Goal: Task Accomplishment & Management: Complete application form

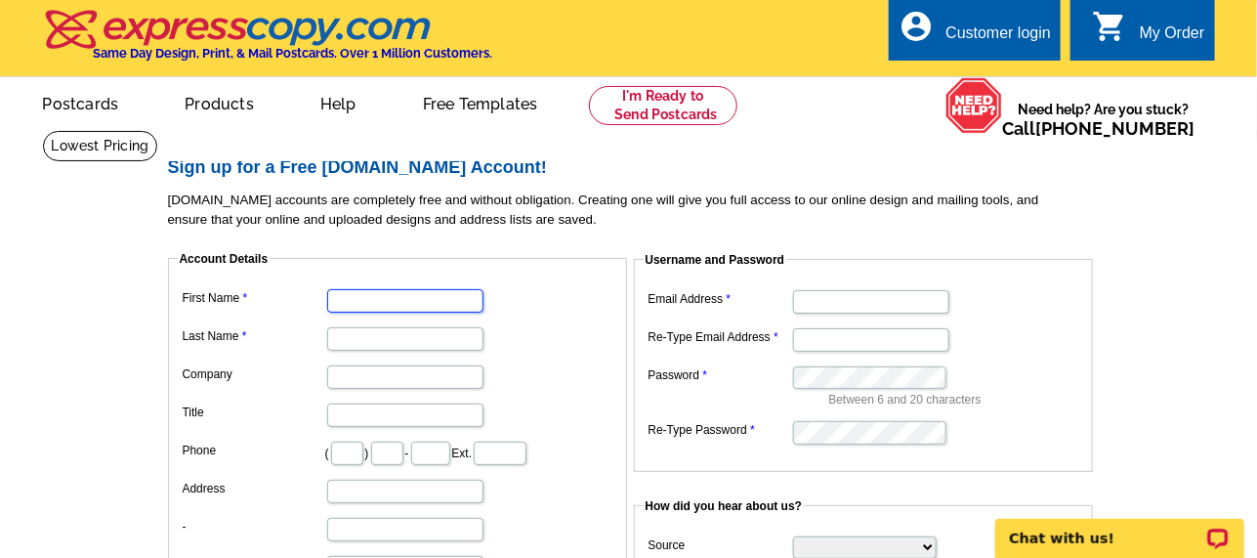
click at [440, 302] on input "First Name" at bounding box center [405, 300] width 156 height 23
type input "[PERSON_NAME]"
type input "Orzan"
type input "Coastal Living South [US_STATE] Real Estate"
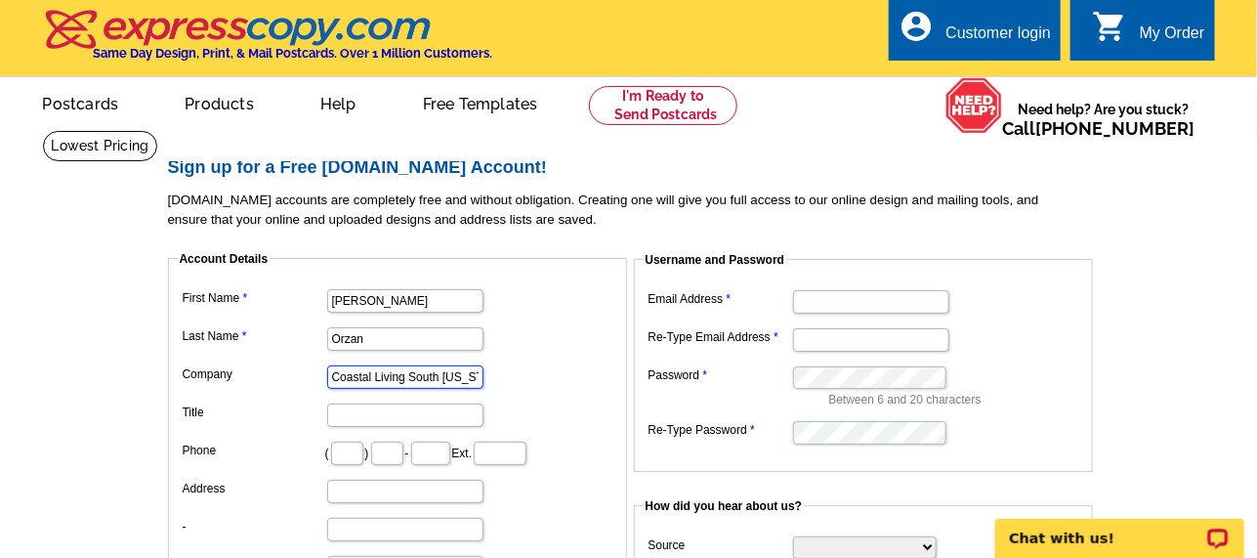
type input "561"
type input "302"
type input "5630"
type input "[STREET_ADDRESS]"
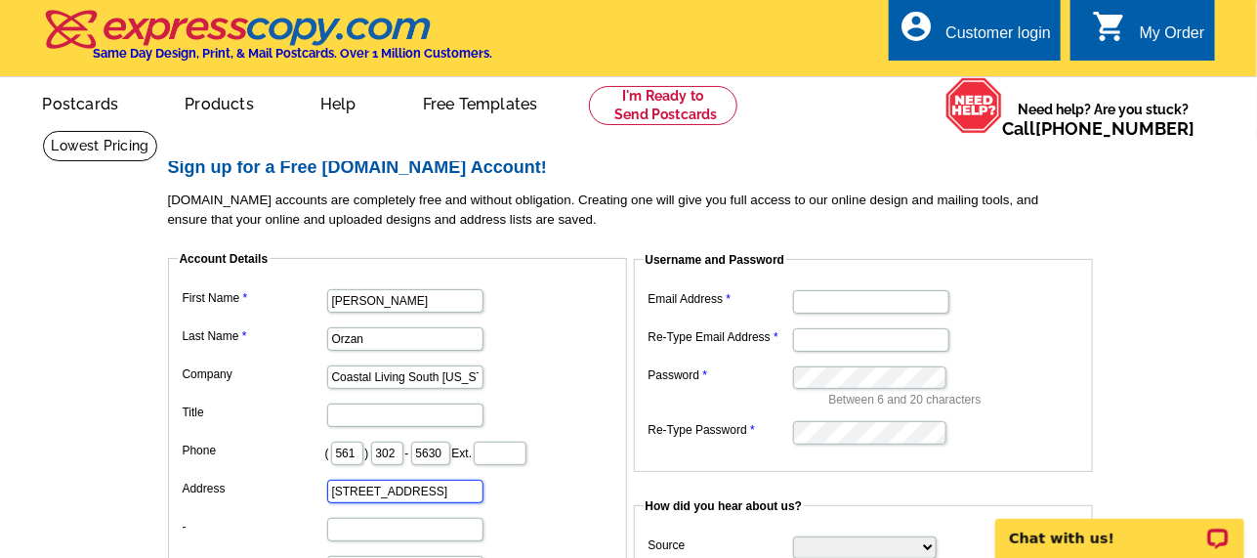
type input "[GEOGRAPHIC_DATA]"
select select "FL"
type input "33445"
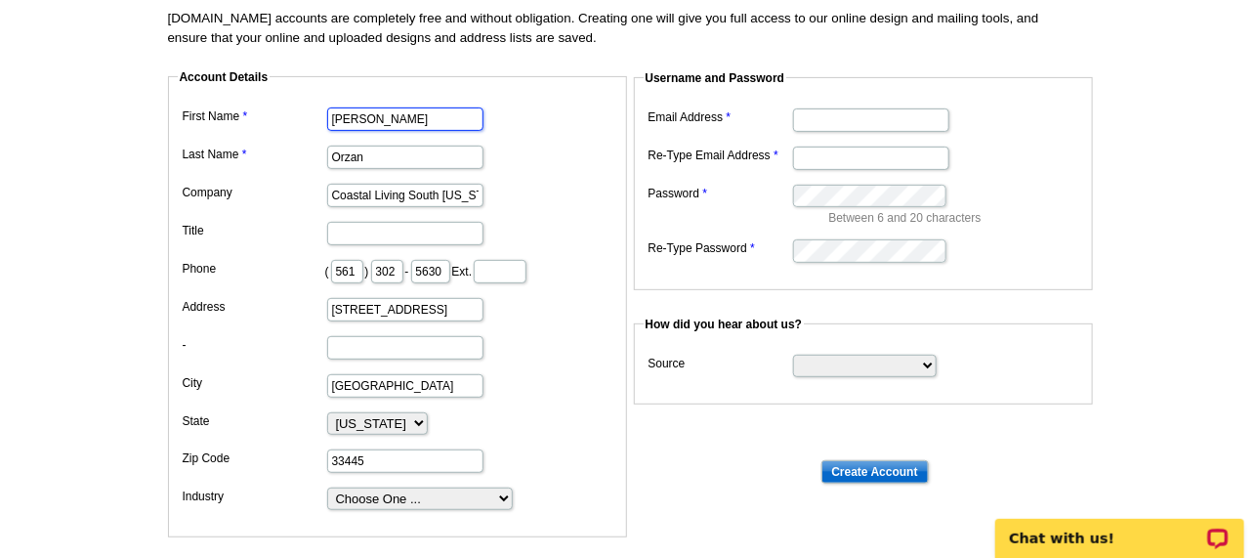
scroll to position [195, 0]
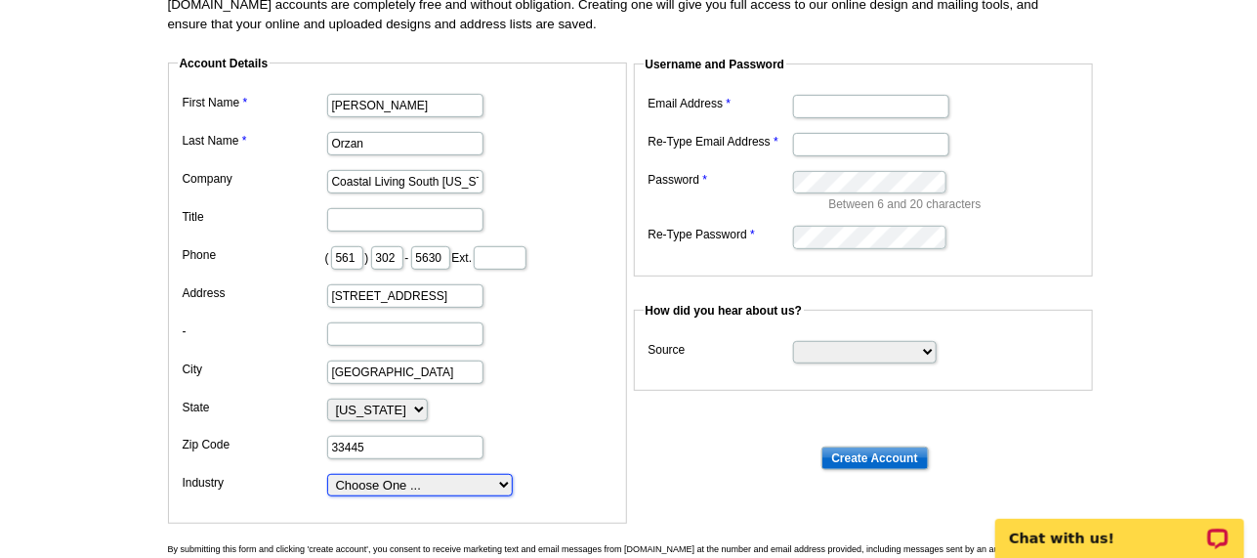
click at [485, 476] on select "Choose One ... Residential Real Estate Accounting Agriculture Architecture Arts…" at bounding box center [420, 485] width 186 height 22
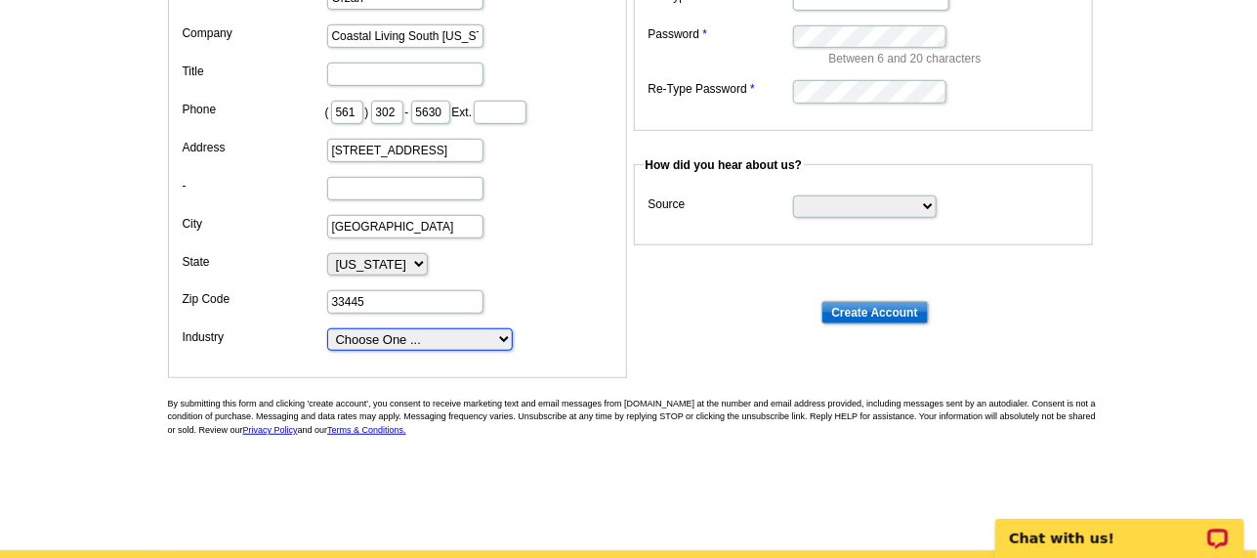
scroll to position [292, 0]
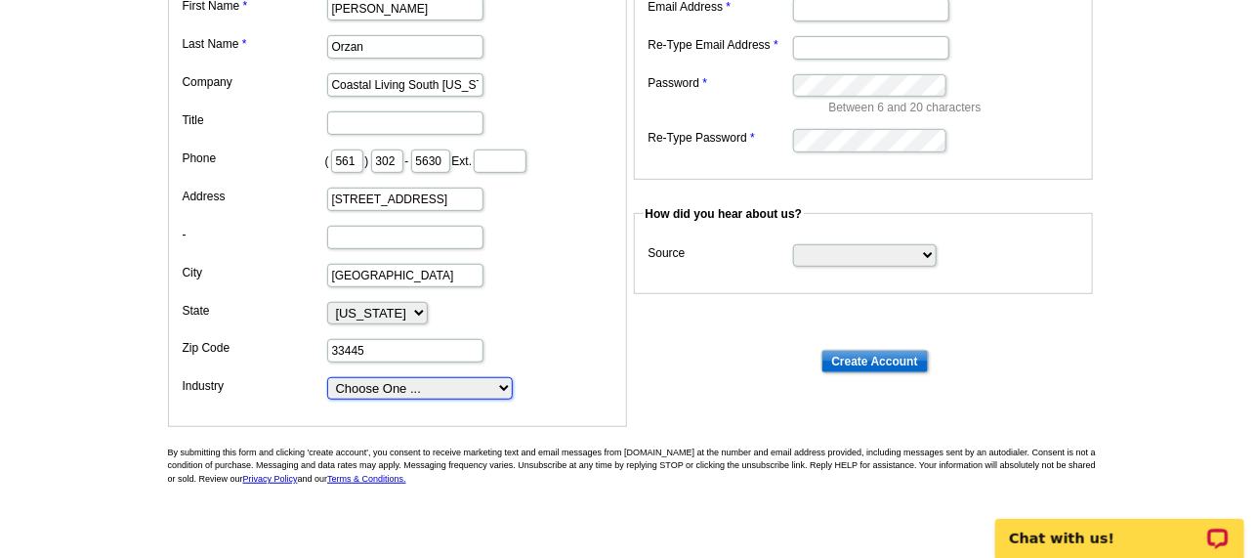
click at [472, 381] on select "Choose One ... Residential Real Estate Accounting Agriculture Architecture Arts…" at bounding box center [420, 388] width 186 height 22
select select "3"
click at [327, 377] on select "Choose One ... Residential Real Estate Accounting Agriculture Architecture Arts…" at bounding box center [420, 388] width 186 height 22
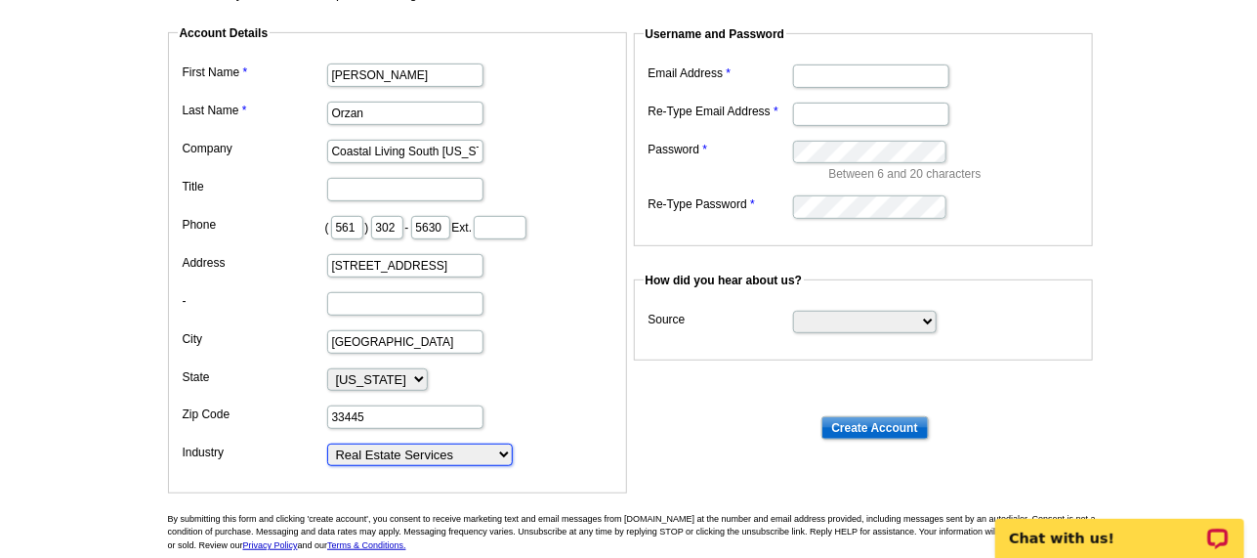
scroll to position [195, 0]
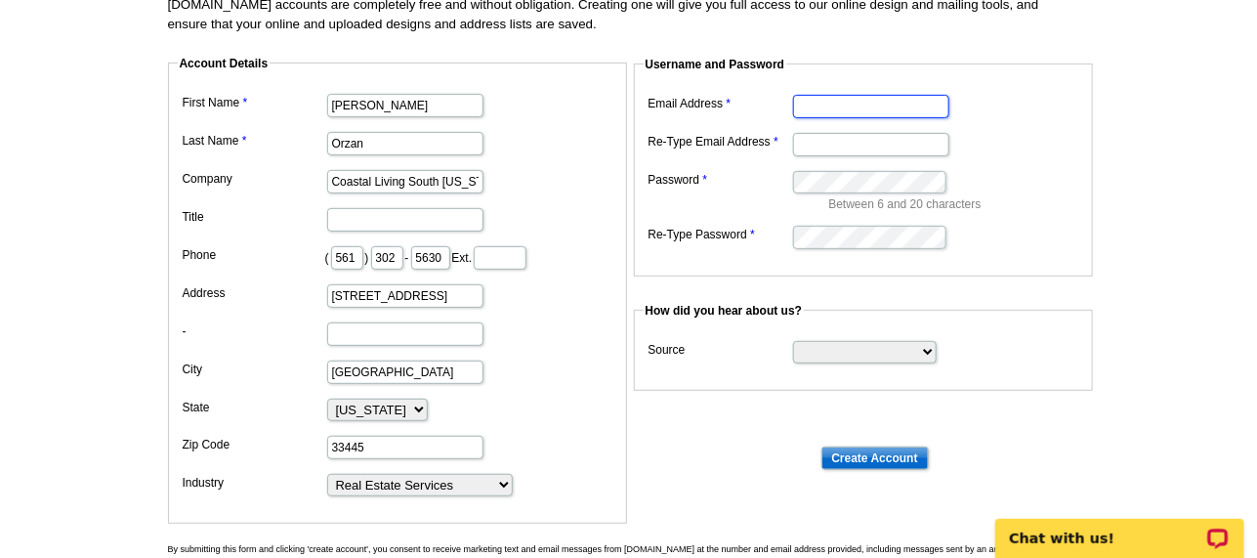
click at [841, 107] on input "Email Address" at bounding box center [871, 106] width 156 height 23
type input "[PERSON_NAME][EMAIL_ADDRESS][DOMAIN_NAME]"
click at [1059, 172] on dd "Between 6 and 20 characters" at bounding box center [864, 189] width 440 height 47
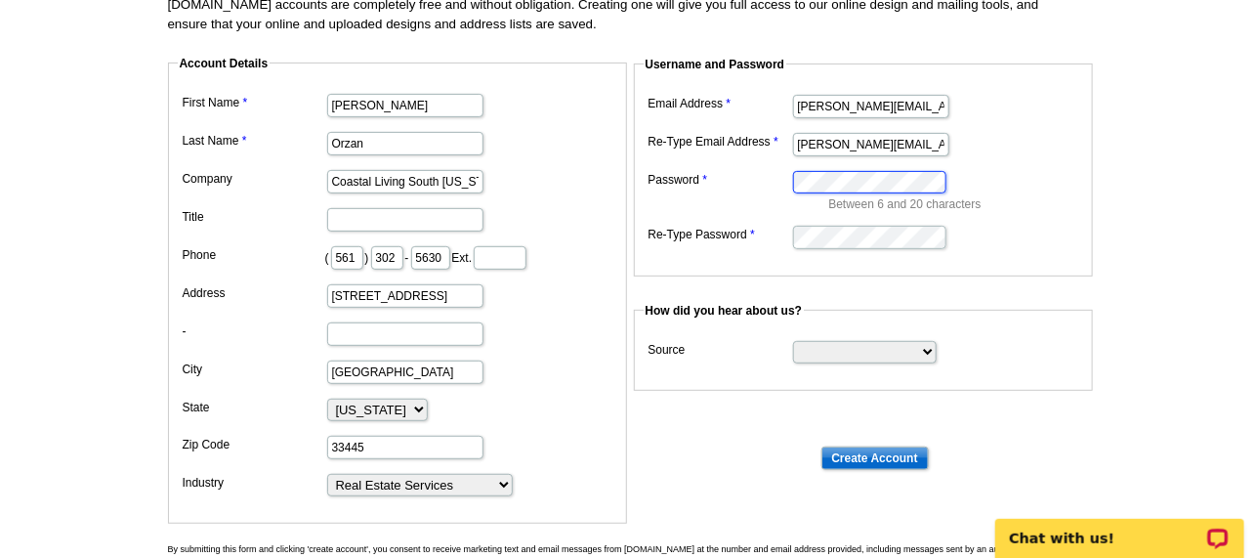
click at [782, 186] on dl "Email Address [PERSON_NAME][EMAIL_ADDRESS][DOMAIN_NAME] Re-Type Email Address […" at bounding box center [864, 170] width 440 height 161
click at [857, 349] on select "Search Engine Television Ad Direct Mail Postcard Email Referred by a friend Oth…" at bounding box center [865, 352] width 144 height 22
select select "other"
click at [793, 341] on select "Search Engine Television Ad Direct Mail Postcard Email Referred by a friend Oth…" at bounding box center [865, 352] width 144 height 22
click at [880, 455] on input "Create Account" at bounding box center [875, 458] width 107 height 23
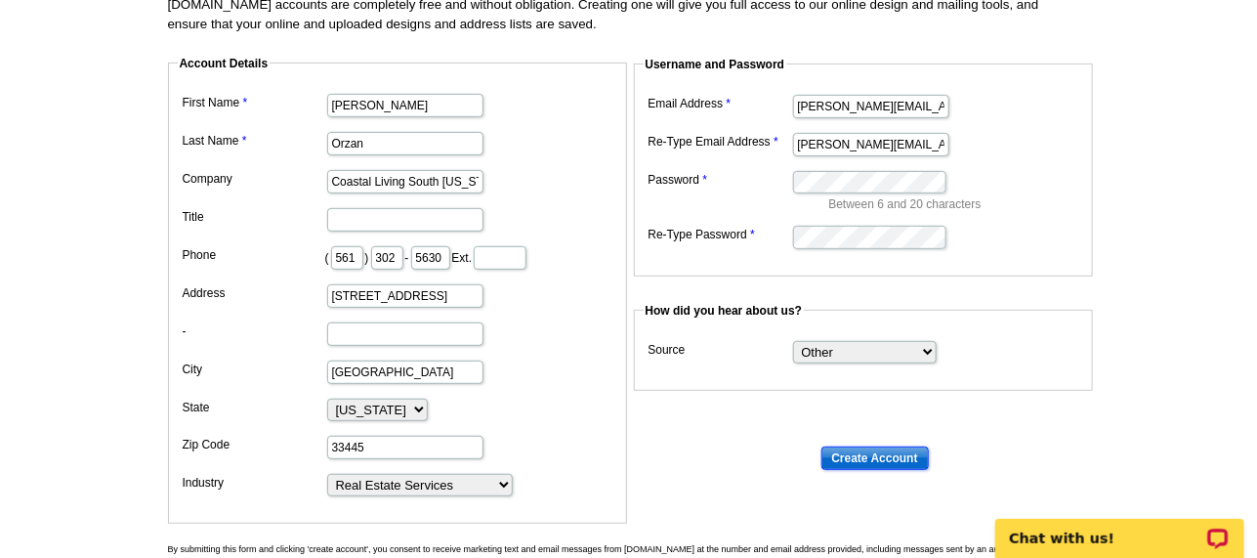
click at [880, 455] on input "Create Account" at bounding box center [875, 458] width 107 height 23
